Goal: Task Accomplishment & Management: Use online tool/utility

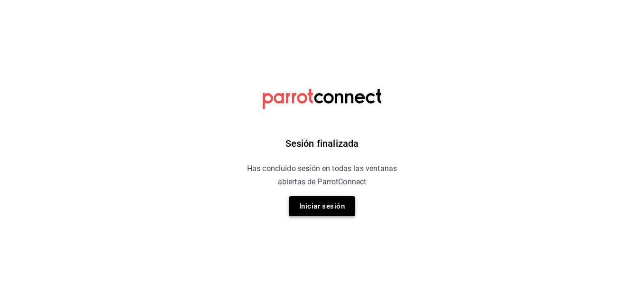
click at [335, 198] on button "Iniciar sesión" at bounding box center [322, 206] width 66 height 20
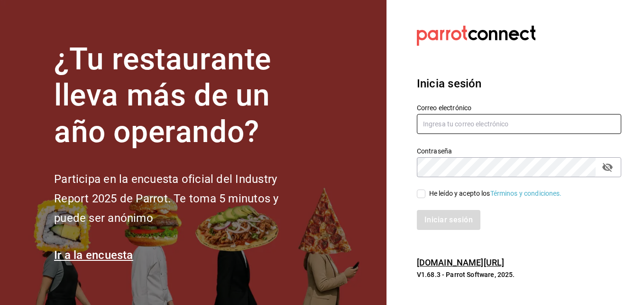
type input "[EMAIL_ADDRESS][DOMAIN_NAME]"
click at [422, 194] on input "He leído y acepto los Términos y condiciones." at bounding box center [421, 193] width 9 height 9
checkbox input "true"
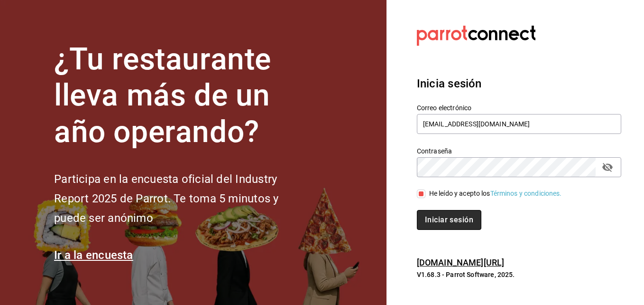
click at [438, 218] on button "Iniciar sesión" at bounding box center [449, 220] width 65 height 20
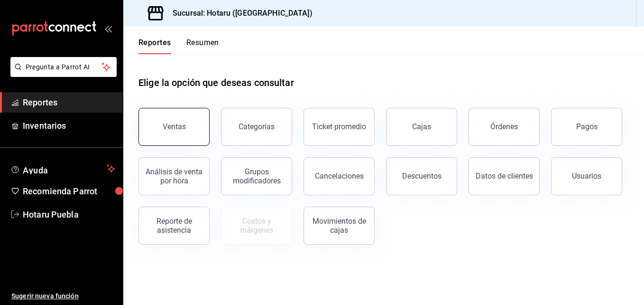
click at [177, 122] on button "Ventas" at bounding box center [174, 127] width 71 height 38
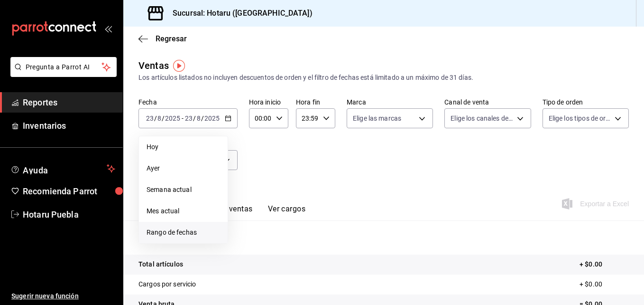
click at [173, 227] on li "Rango de fechas" at bounding box center [183, 232] width 89 height 21
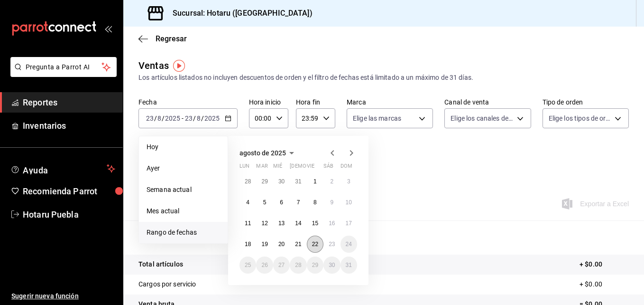
click at [320, 247] on button "22" at bounding box center [315, 243] width 17 height 17
click at [332, 243] on abbr "23" at bounding box center [332, 243] width 6 height 7
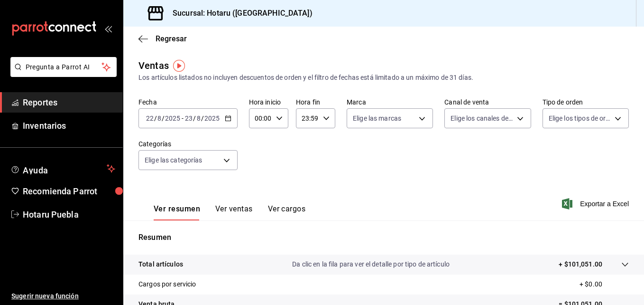
click at [328, 120] on div "23:59 Hora fin" at bounding box center [315, 118] width 39 height 20
click at [303, 195] on button "06" at bounding box center [304, 187] width 16 height 19
type input "06:59"
click at [351, 166] on div at bounding box center [322, 152] width 644 height 305
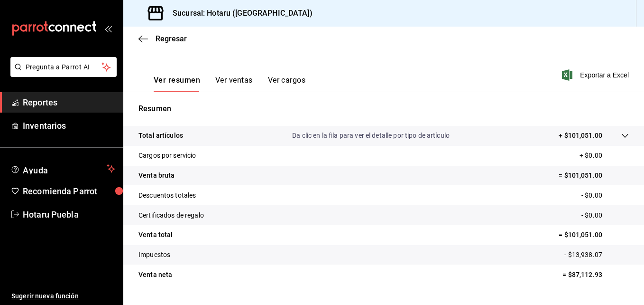
scroll to position [142, 0]
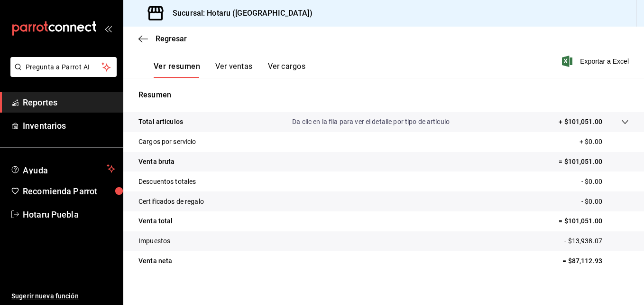
click at [621, 122] on icon at bounding box center [625, 122] width 8 height 8
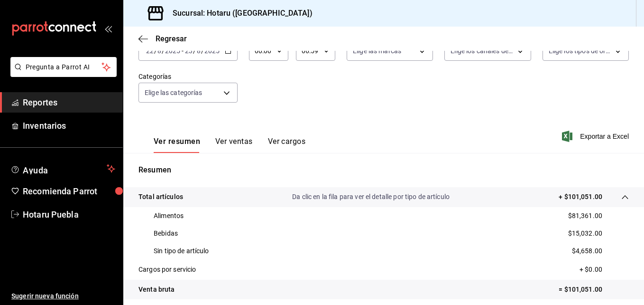
scroll to position [60, 0]
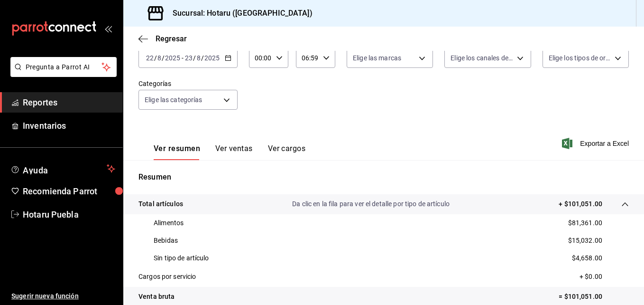
click at [222, 60] on div "[DATE] [DATE] - [DATE] [DATE]" at bounding box center [188, 58] width 99 height 20
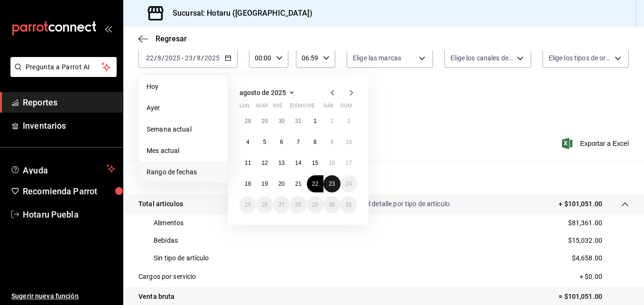
click at [331, 185] on abbr "23" at bounding box center [332, 183] width 6 height 7
click at [318, 186] on abbr "22" at bounding box center [315, 183] width 6 height 7
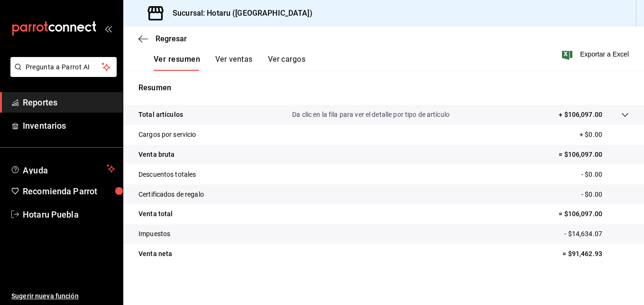
scroll to position [150, 0]
click at [610, 111] on div at bounding box center [615, 114] width 27 height 10
